Goal: Task Accomplishment & Management: Manage account settings

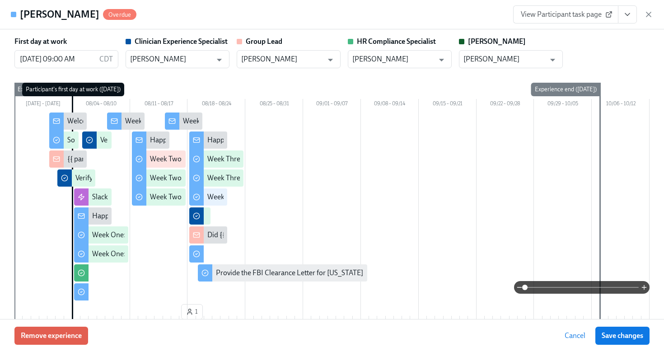
scroll to position [164, 0]
click at [648, 14] on icon "button" at bounding box center [648, 14] width 5 height 5
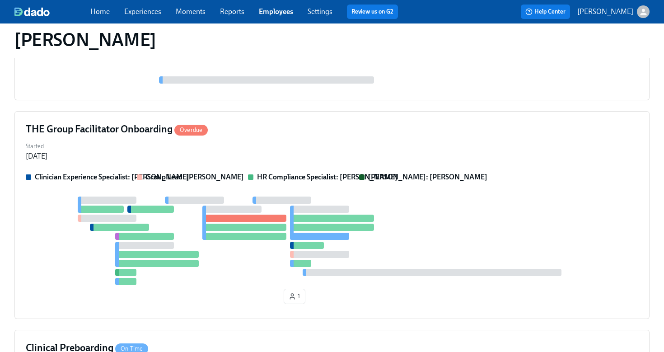
click at [260, 16] on link "Employees" at bounding box center [276, 11] width 34 height 9
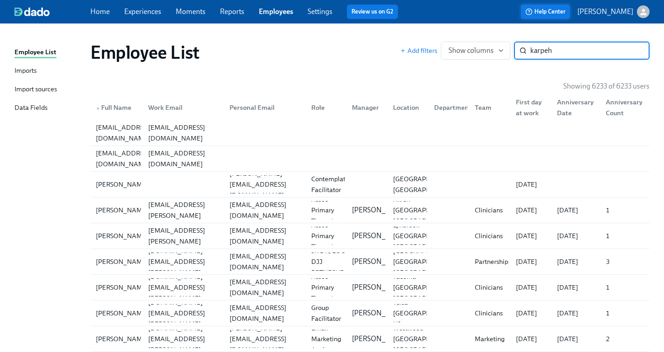
type input "karpeh"
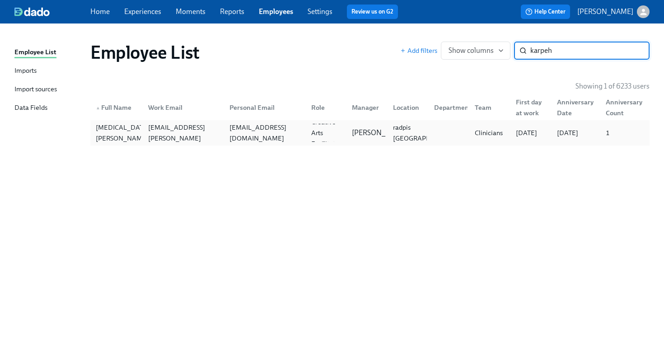
click at [275, 137] on div "lissakarpeh@gmail.com" at bounding box center [265, 133] width 78 height 22
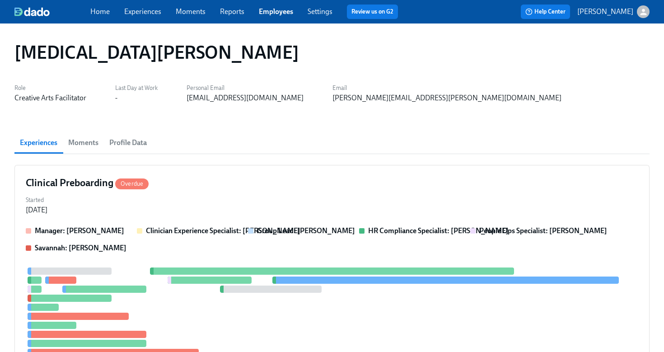
click at [281, 16] on span "Employees" at bounding box center [276, 12] width 34 height 10
click at [418, 201] on div "Started Jul 30, 2025" at bounding box center [332, 204] width 612 height 22
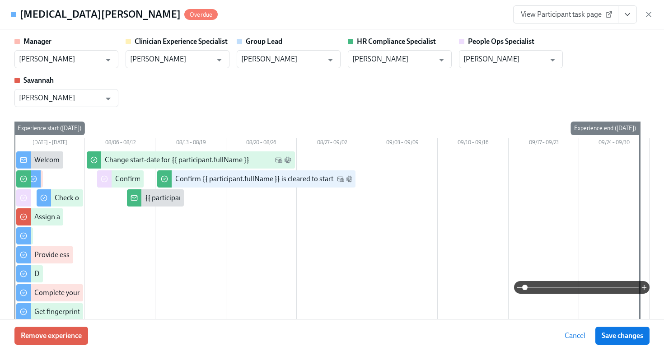
click at [629, 13] on icon "View task page" at bounding box center [627, 14] width 9 height 9
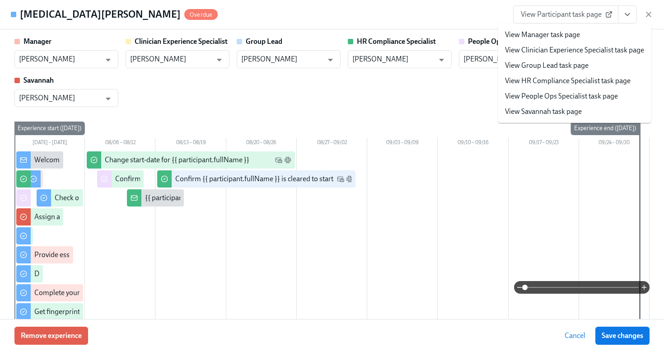
click at [581, 85] on link "View HR Compliance Specialist task page" at bounding box center [568, 81] width 126 height 10
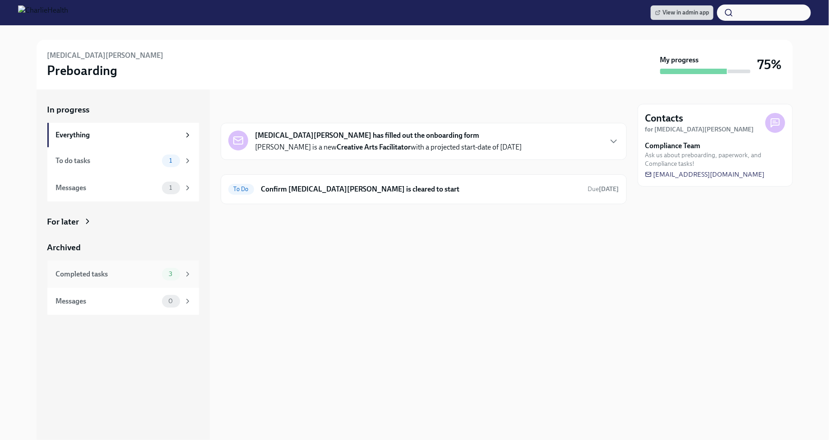
click at [181, 278] on div "3" at bounding box center [177, 274] width 30 height 13
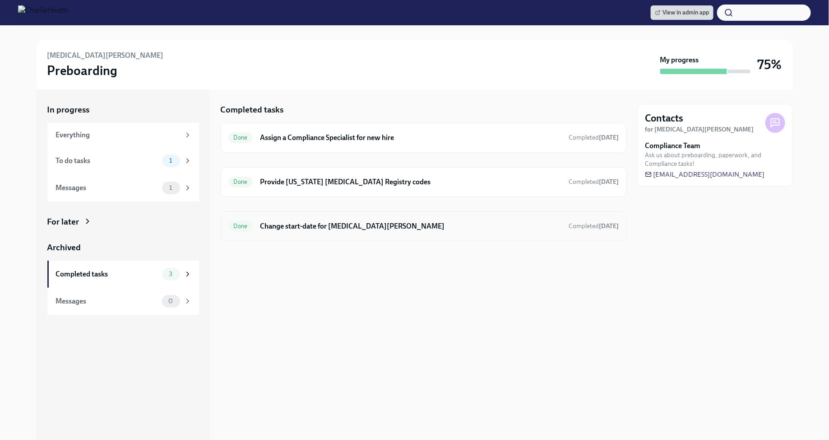
click at [320, 224] on h6 "Change start-date for [MEDICAL_DATA][PERSON_NAME]" at bounding box center [411, 226] width 302 height 10
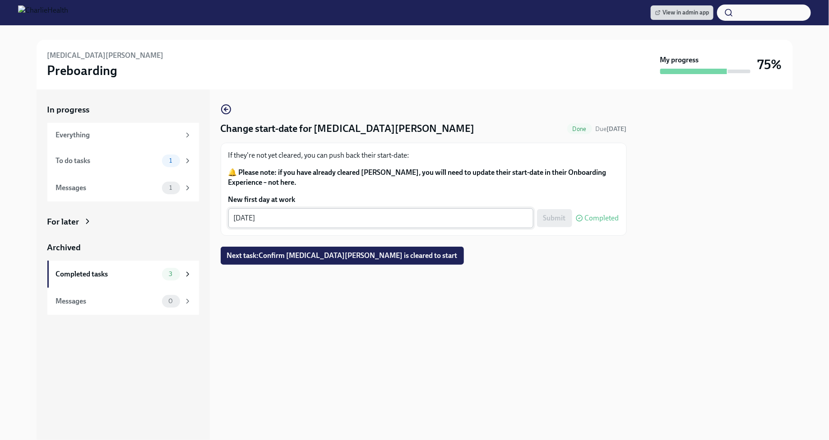
click at [252, 217] on textarea "[DATE]" at bounding box center [381, 218] width 294 height 11
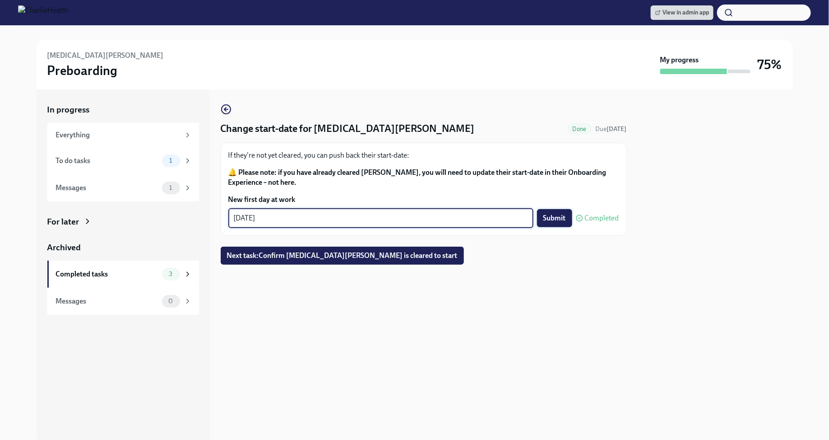
type textarea "[DATE]"
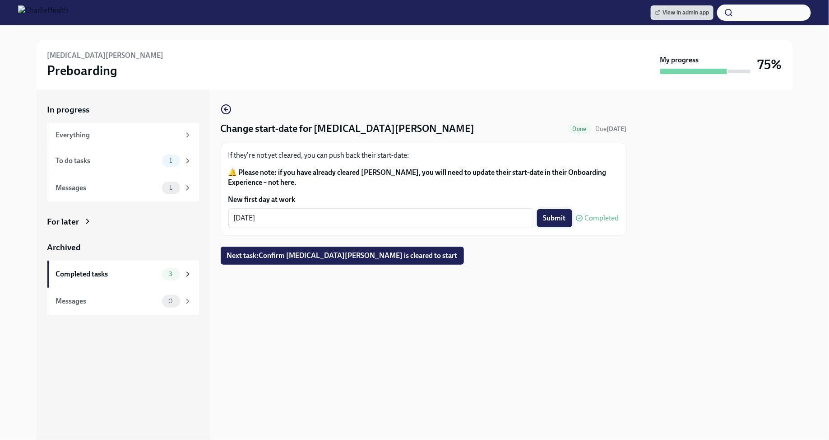
click at [562, 220] on span "Submit" at bounding box center [555, 218] width 23 height 9
